Goal: Task Accomplishment & Management: Manage account settings

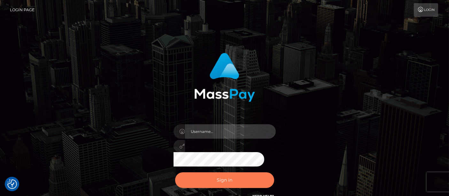
type input "[DOMAIN_NAME]"
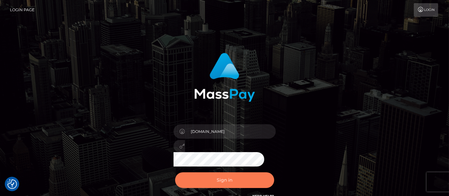
click at [222, 182] on button "Sign in" at bounding box center [224, 180] width 99 height 16
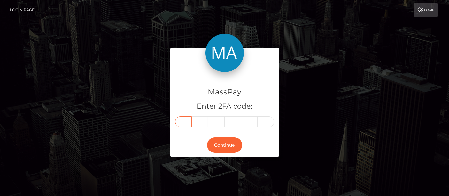
click at [185, 119] on input "text" at bounding box center [183, 121] width 17 height 11
type input "0"
type input "2"
type input "6"
type input "4"
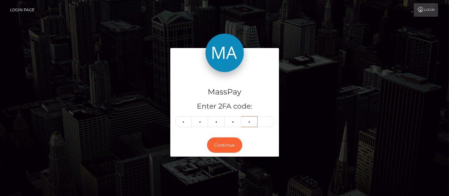
type input "1"
click at [184, 121] on input "text" at bounding box center [183, 121] width 17 height 11
type input "8"
type input "9"
type input "1"
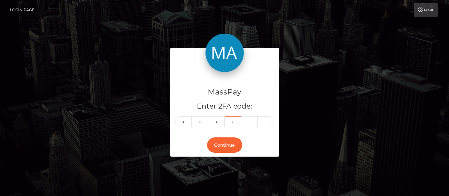
type input "8"
type input "1"
type input "9"
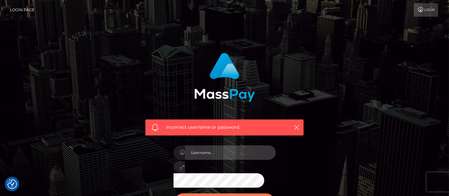
type input "[DOMAIN_NAME]"
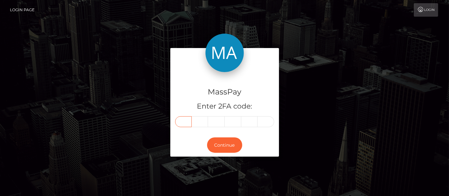
click at [182, 121] on input "text" at bounding box center [183, 121] width 17 height 11
type input "1"
type input "7"
type input "4"
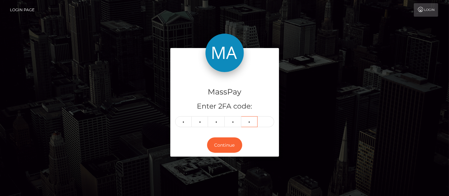
type input "9"
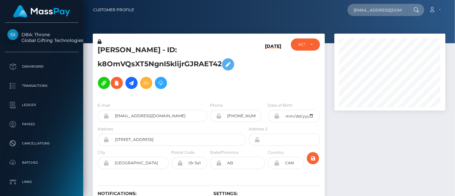
scroll to position [77, 111]
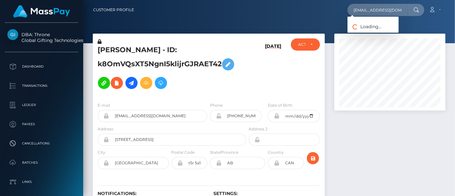
scroll to position [0, 4]
type input "[EMAIL_ADDRESS][DOMAIN_NAME]"
click at [378, 30] on link "DENIZ OZALP" at bounding box center [372, 33] width 51 height 12
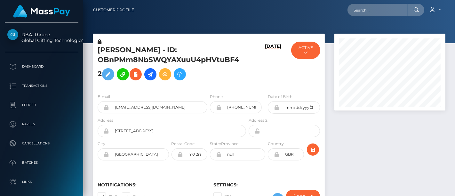
scroll to position [77, 111]
click at [361, 117] on div at bounding box center [389, 126] width 121 height 184
click at [355, 169] on div at bounding box center [389, 126] width 121 height 184
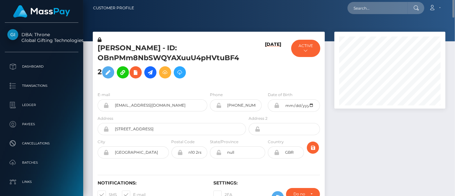
scroll to position [0, 0]
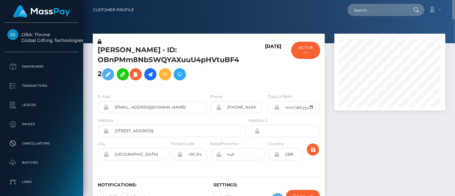
click at [357, 148] on div at bounding box center [389, 126] width 121 height 184
click at [393, 141] on div at bounding box center [389, 126] width 121 height 184
click at [368, 139] on div at bounding box center [389, 126] width 121 height 184
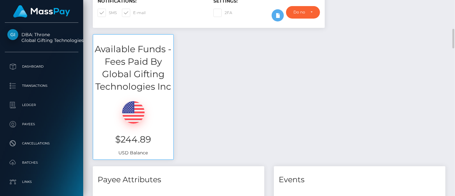
scroll to position [193, 0]
